Goal: Task Accomplishment & Management: Complete application form

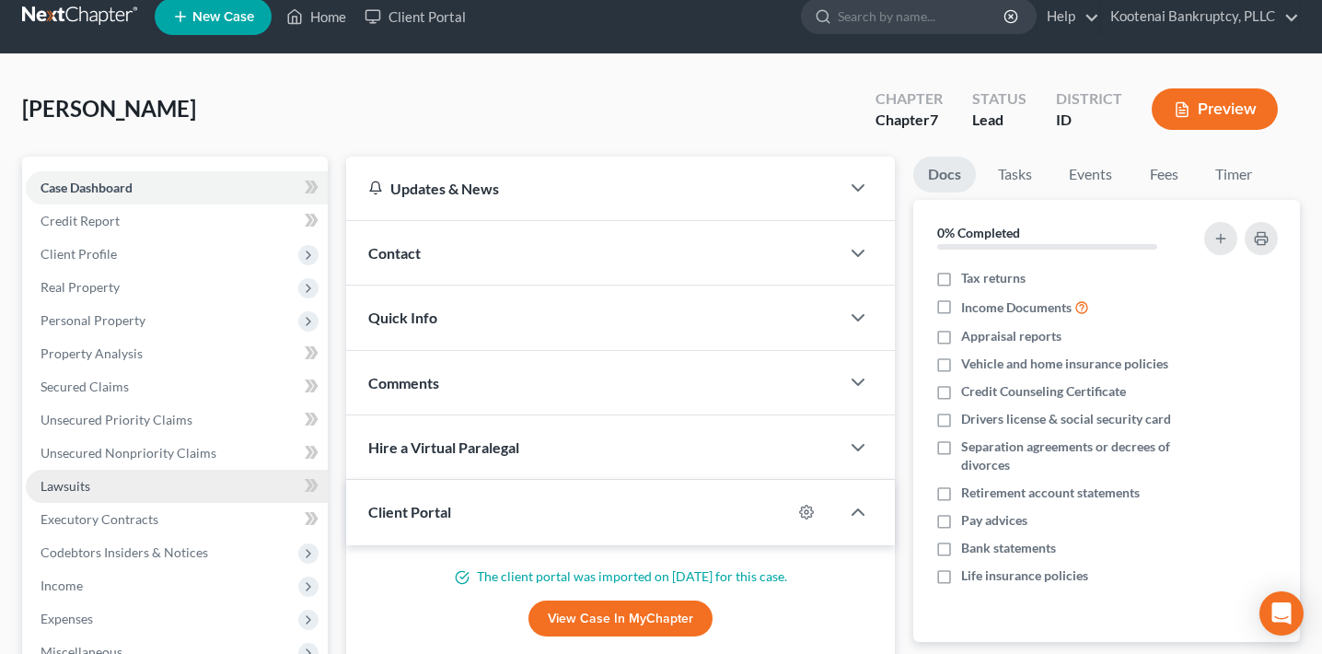
scroll to position [21, 0]
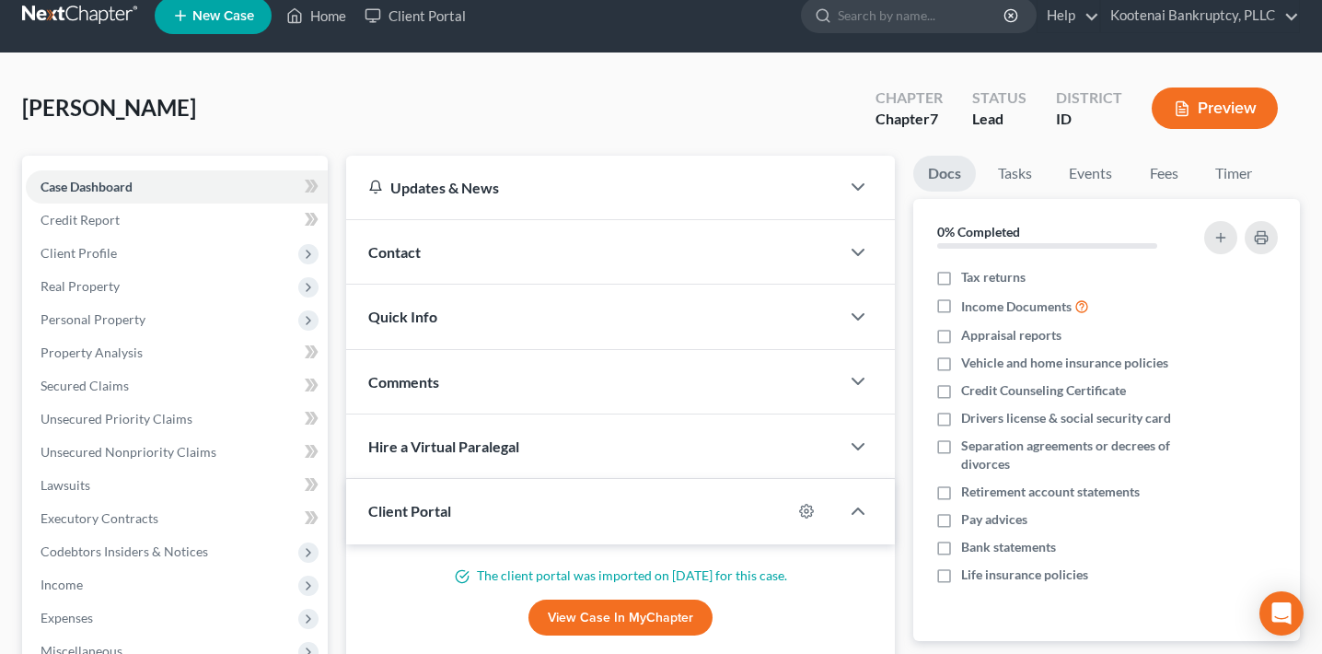
click at [1207, 101] on button "Preview" at bounding box center [1215, 107] width 126 height 41
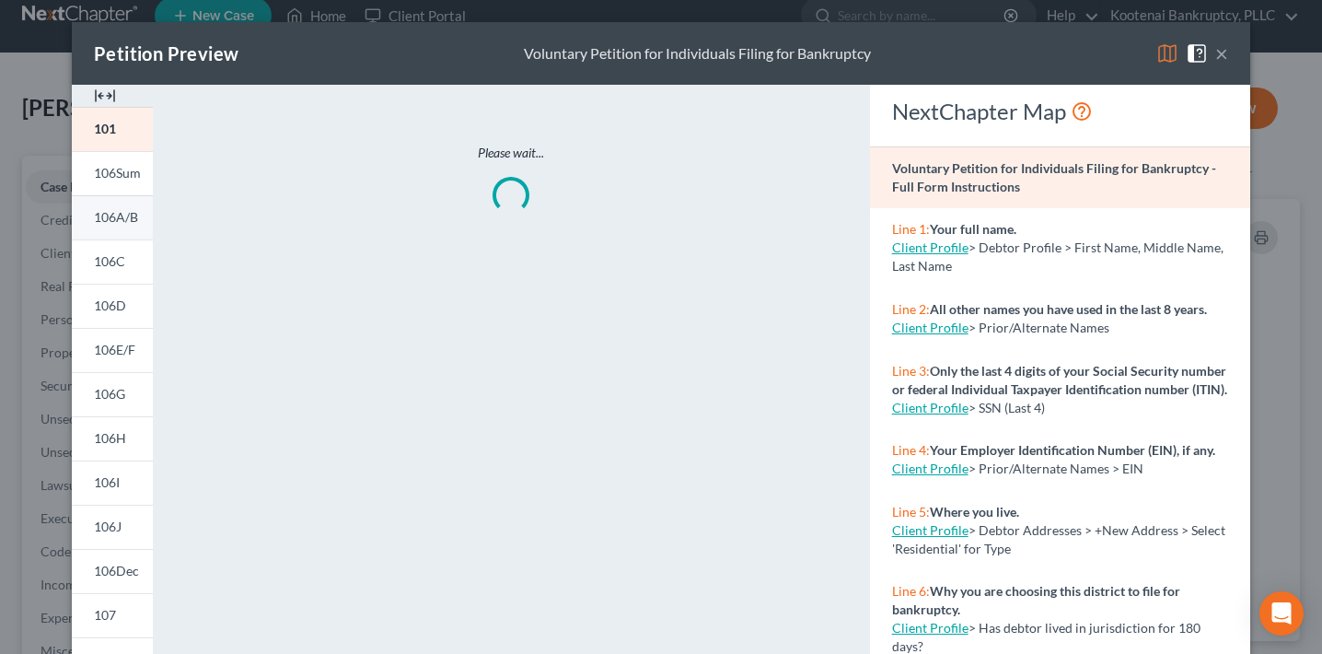
click at [130, 224] on span "106A/B" at bounding box center [116, 217] width 44 height 16
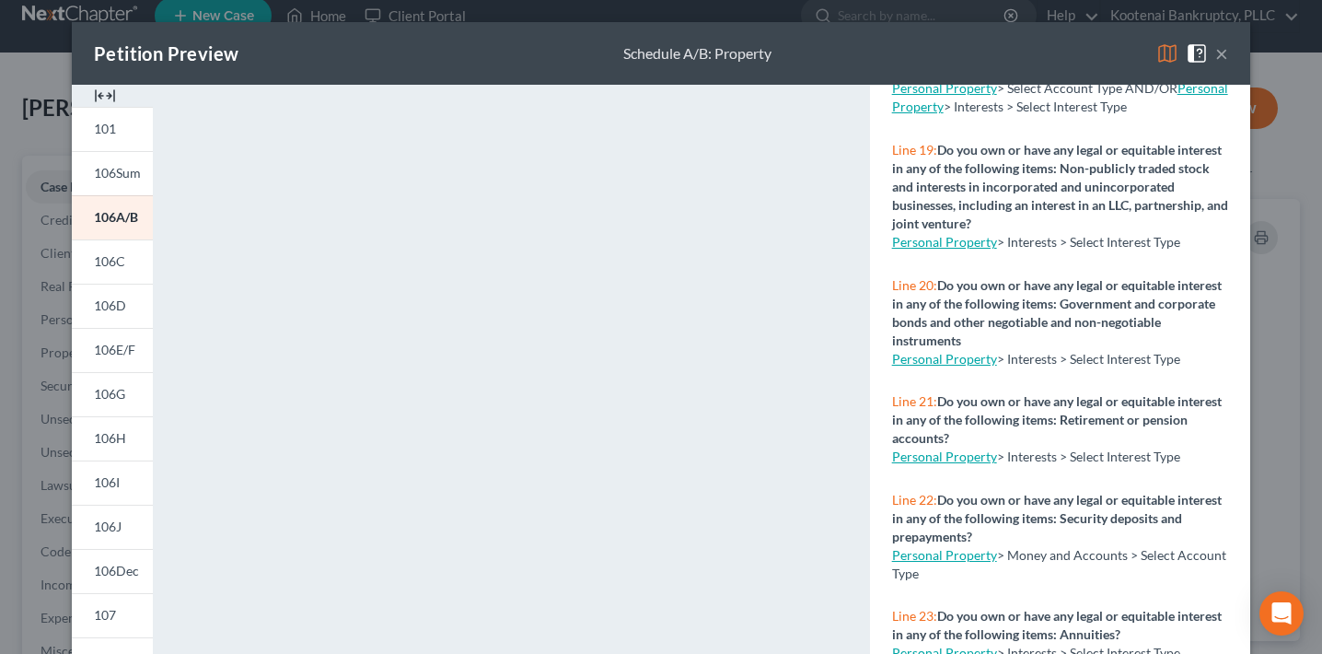
scroll to position [1995, 0]
click at [19, 491] on div "Petition Preview Schedule A/B: Property × 101 106Sum 106A/B 106C 106D 106E/F 10…" at bounding box center [661, 327] width 1322 height 654
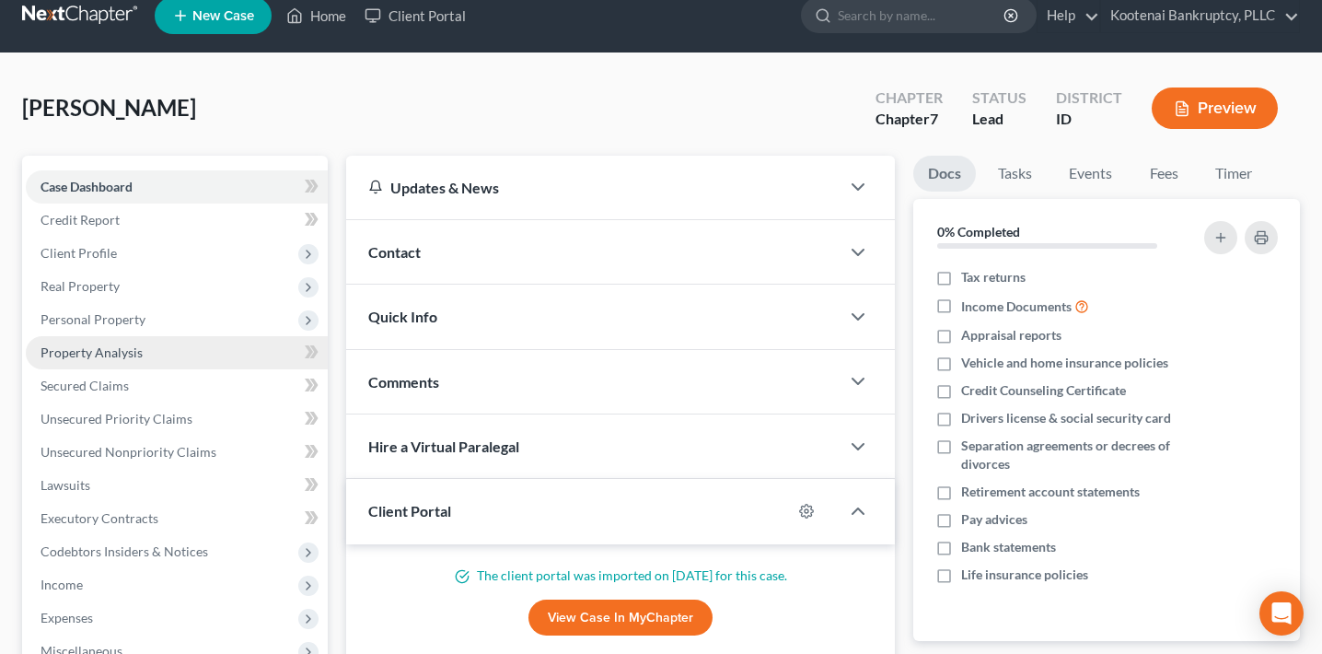
scroll to position [22, 0]
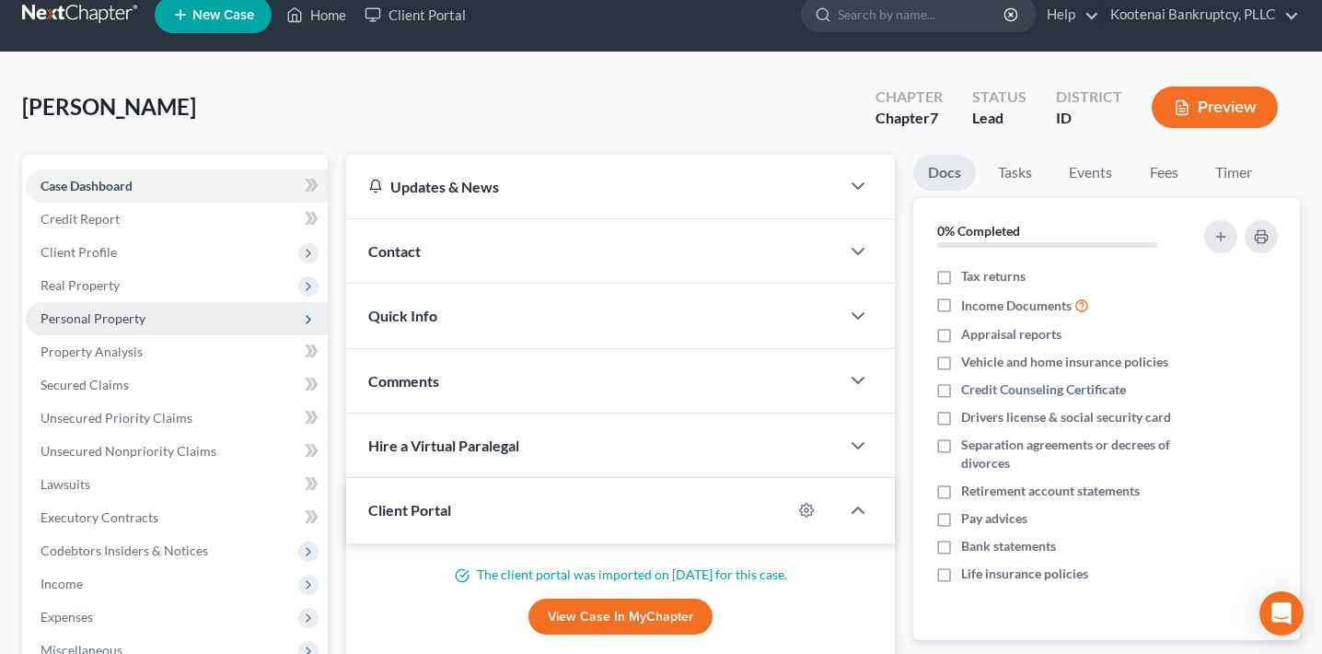
click at [155, 319] on span "Personal Property" at bounding box center [177, 318] width 302 height 33
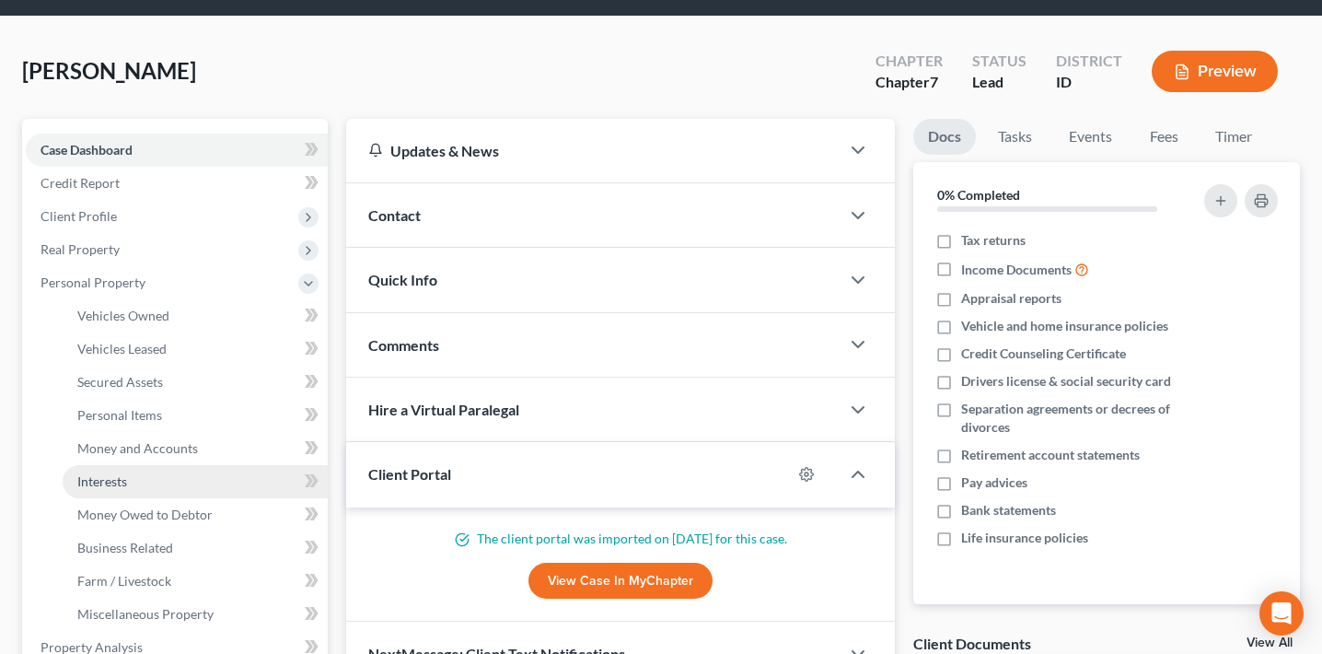
click at [159, 470] on link "Interests" at bounding box center [195, 481] width 265 height 33
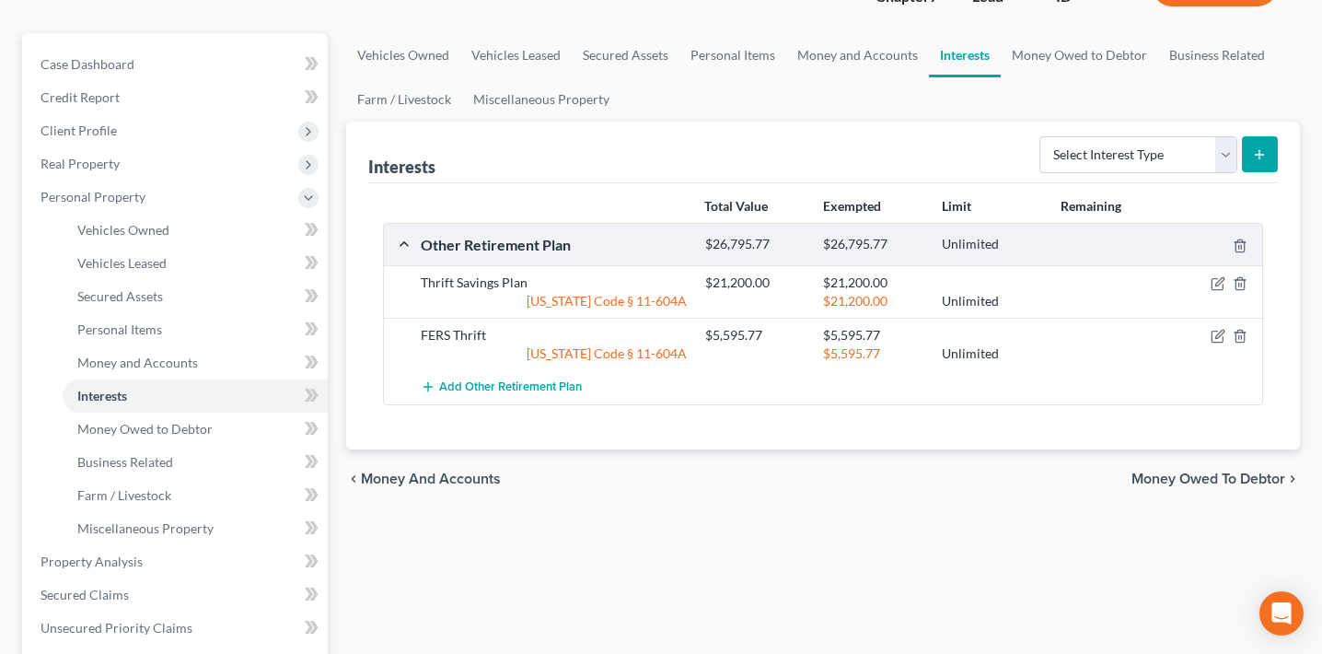
scroll to position [147, 0]
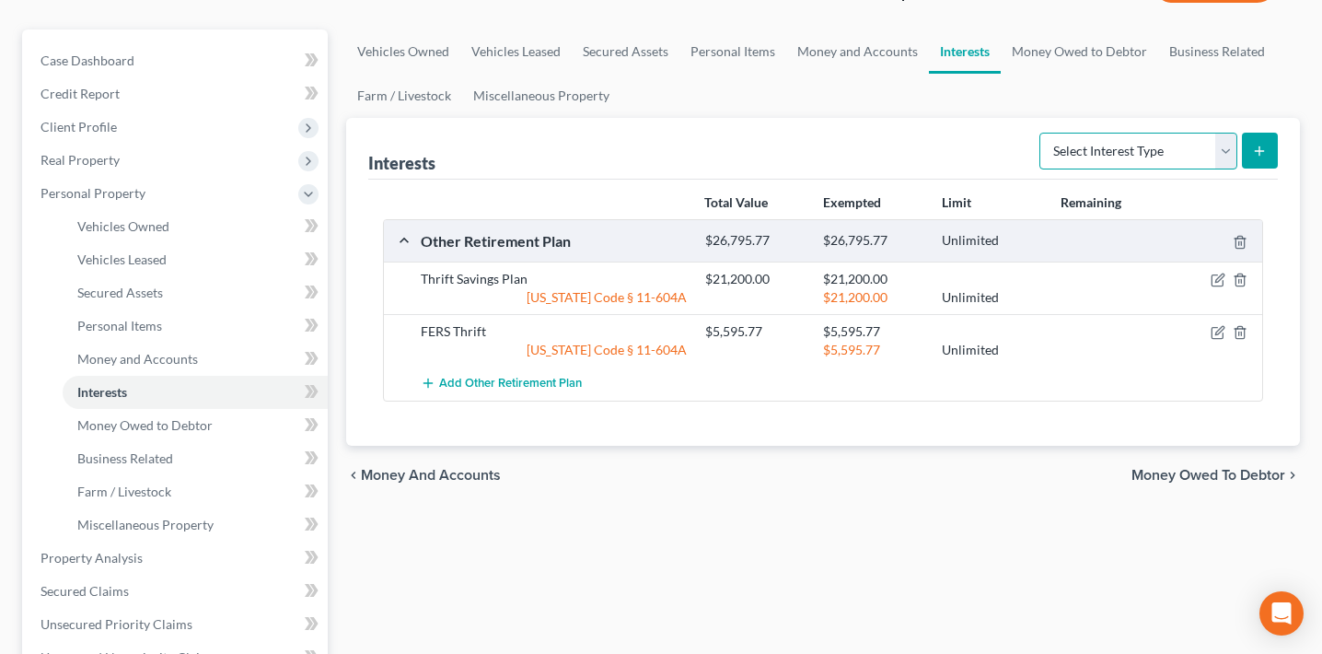
click at [1089, 152] on select "Select Interest Type 401K Annuity Bond Education IRA Government Bond Government…" at bounding box center [1139, 151] width 198 height 37
select select "government_pension_plan"
click at [1042, 133] on select "Select Interest Type 401K Annuity Bond Education IRA Government Bond Government…" at bounding box center [1139, 151] width 198 height 37
click at [1266, 133] on button "submit" at bounding box center [1260, 151] width 36 height 36
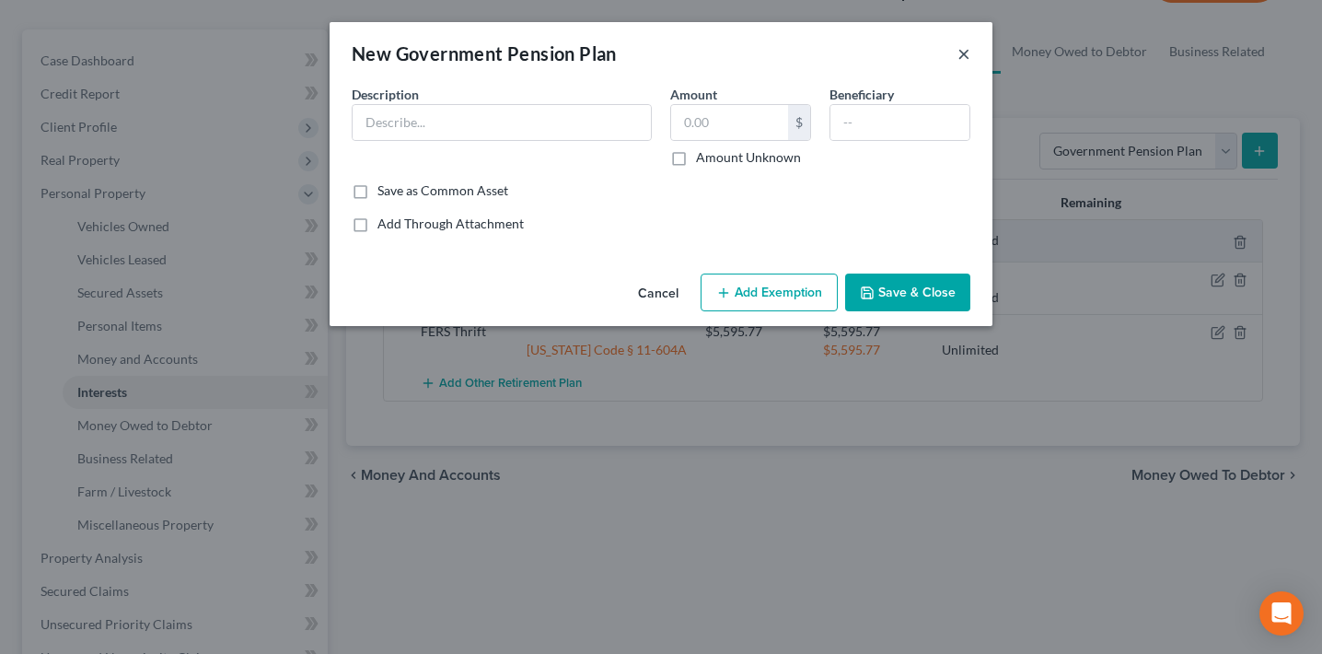
click at [961, 51] on button "×" at bounding box center [964, 53] width 13 height 22
